Goal: Task Accomplishment & Management: Use online tool/utility

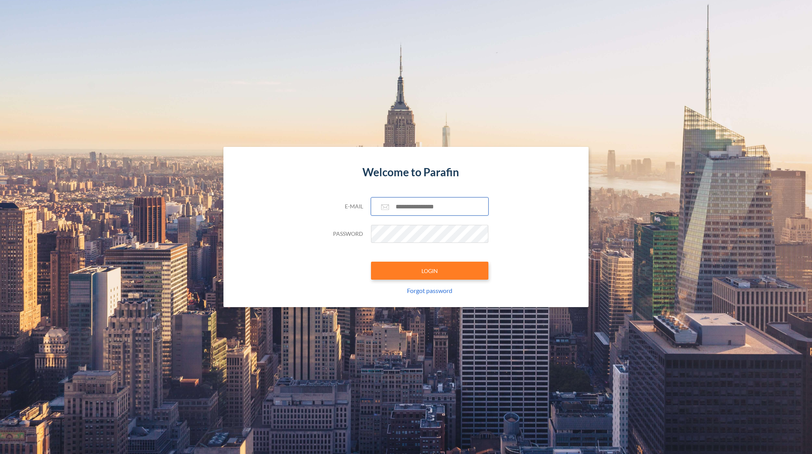
click at [432, 203] on input "text" at bounding box center [429, 206] width 117 height 18
paste input "**********"
type input "**********"
click at [401, 266] on button "LOGIN" at bounding box center [429, 270] width 117 height 18
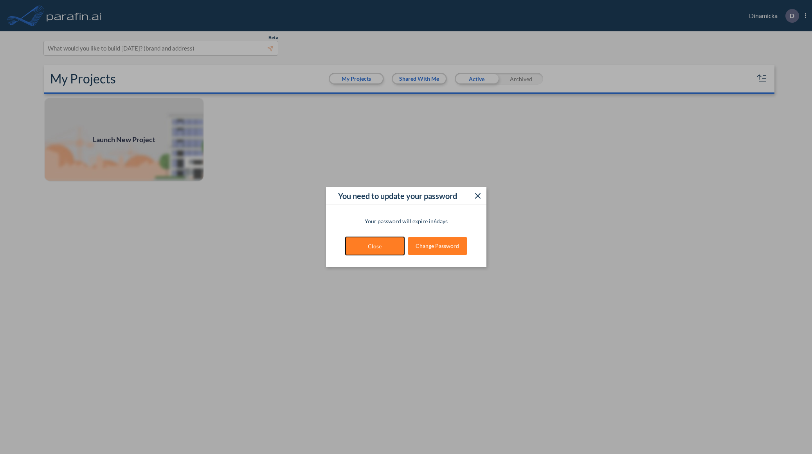
click at [371, 247] on button "Close" at bounding box center [375, 246] width 59 height 18
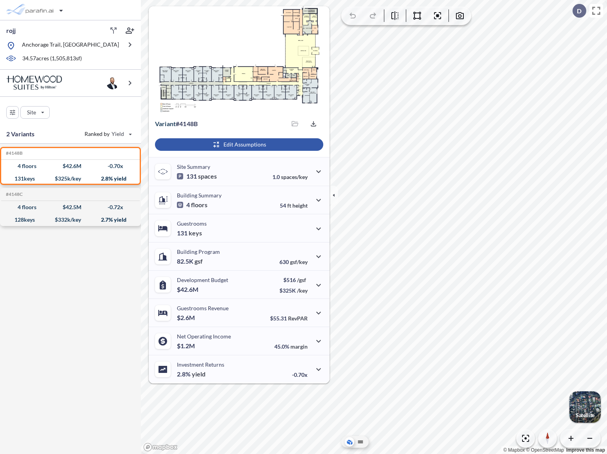
click at [258, 146] on div "button" at bounding box center [239, 144] width 168 height 13
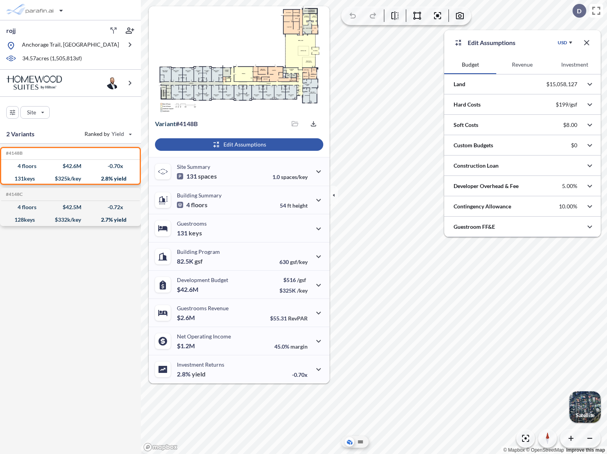
click at [519, 67] on button "Revenue" at bounding box center [522, 64] width 52 height 19
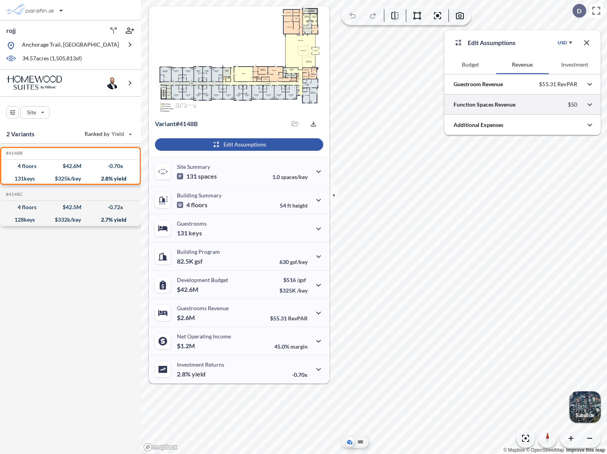
click at [522, 104] on div at bounding box center [522, 104] width 157 height 20
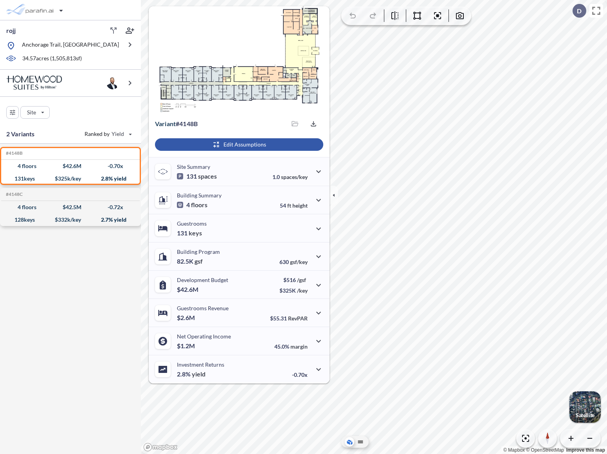
drag, startPoint x: 292, startPoint y: 138, endPoint x: 283, endPoint y: 148, distance: 13.8
click at [283, 148] on div "button" at bounding box center [239, 144] width 168 height 13
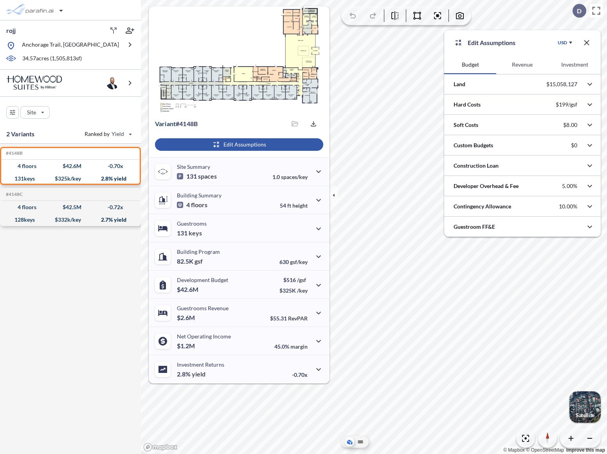
click at [526, 63] on button "Revenue" at bounding box center [522, 64] width 52 height 19
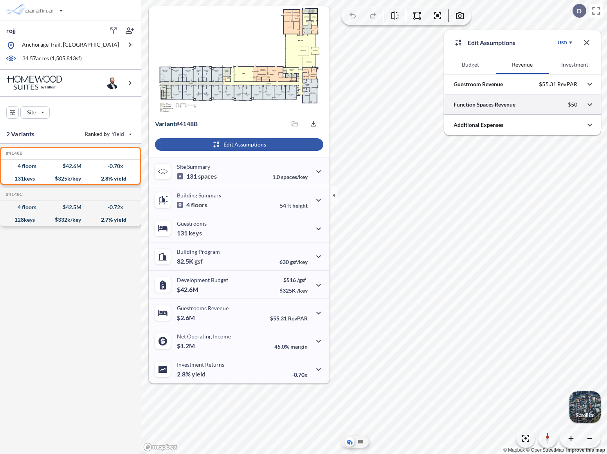
click at [526, 99] on div at bounding box center [522, 104] width 157 height 20
click at [545, 100] on div at bounding box center [522, 104] width 157 height 20
click at [544, 102] on div at bounding box center [522, 104] width 157 height 20
click at [526, 86] on div at bounding box center [522, 84] width 157 height 20
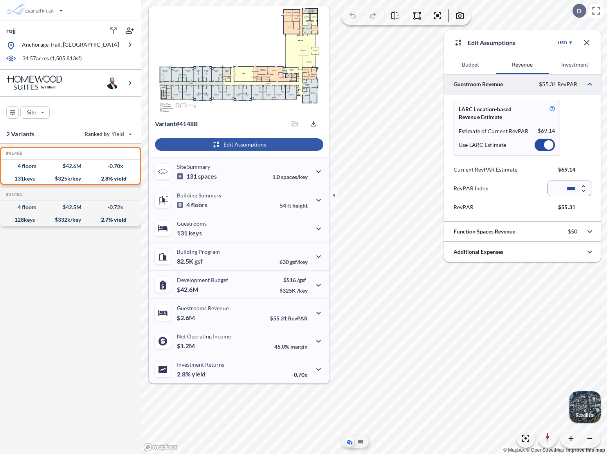
click at [526, 86] on div at bounding box center [522, 84] width 157 height 20
